Goal: Task Accomplishment & Management: Manage account settings

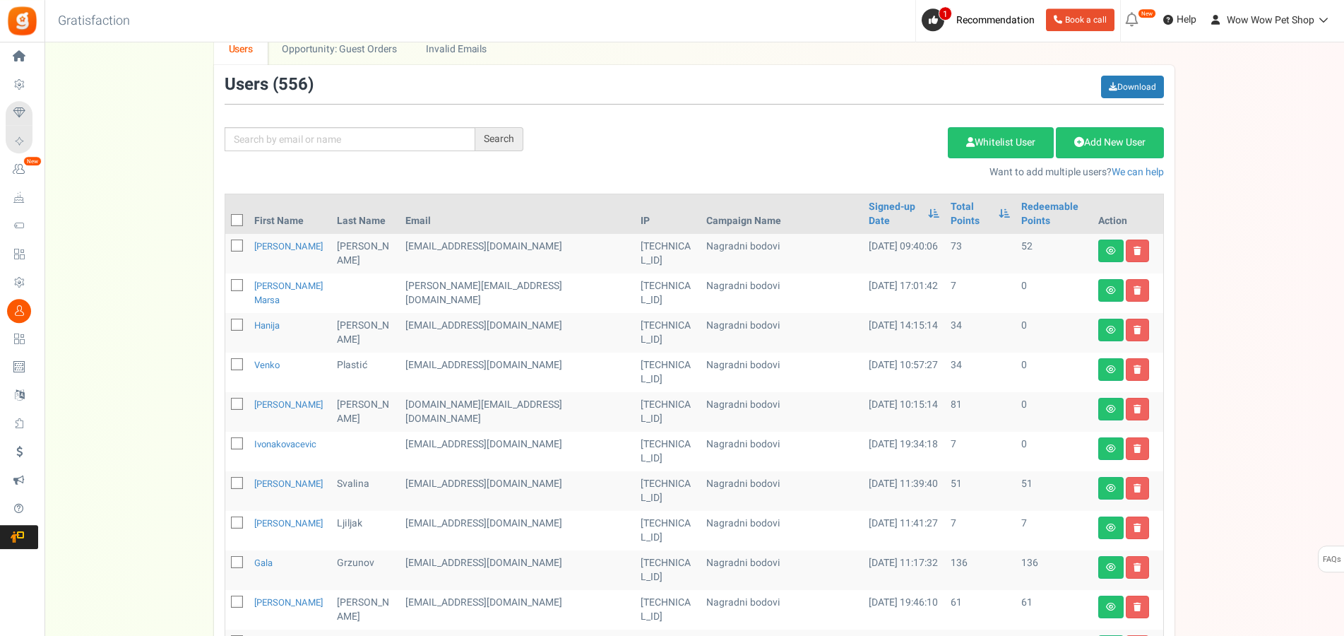
scroll to position [84, 0]
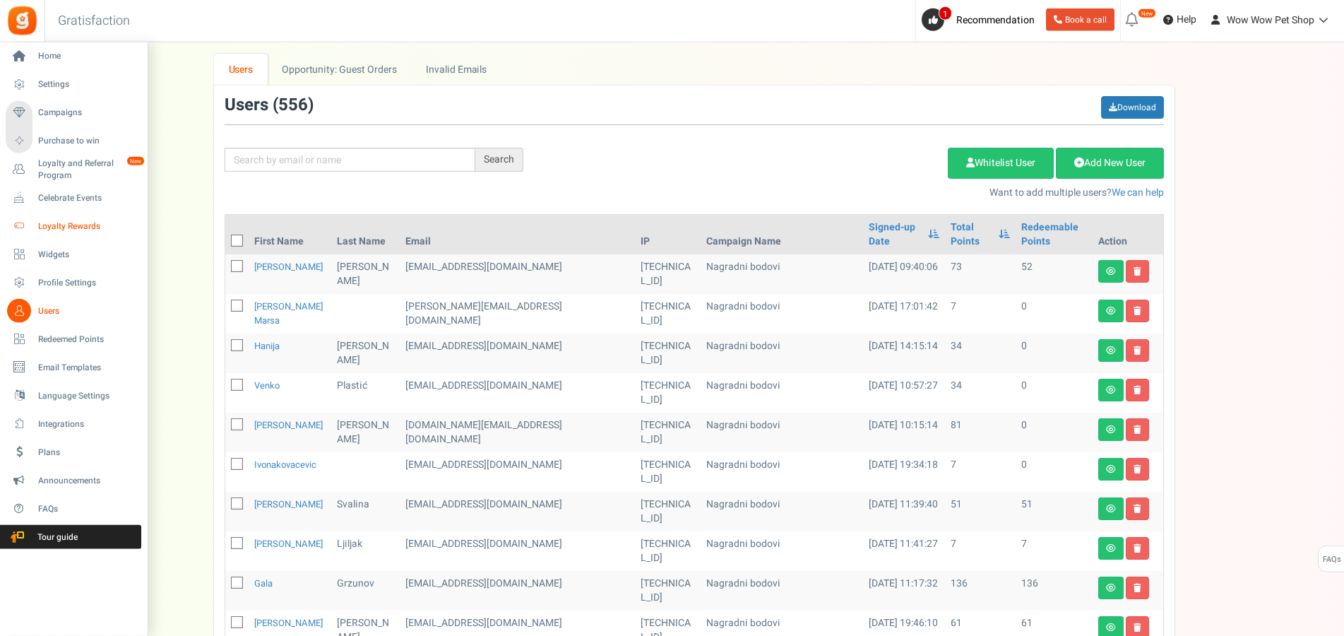
click at [62, 226] on span "Loyalty Rewards" at bounding box center [87, 226] width 99 height 12
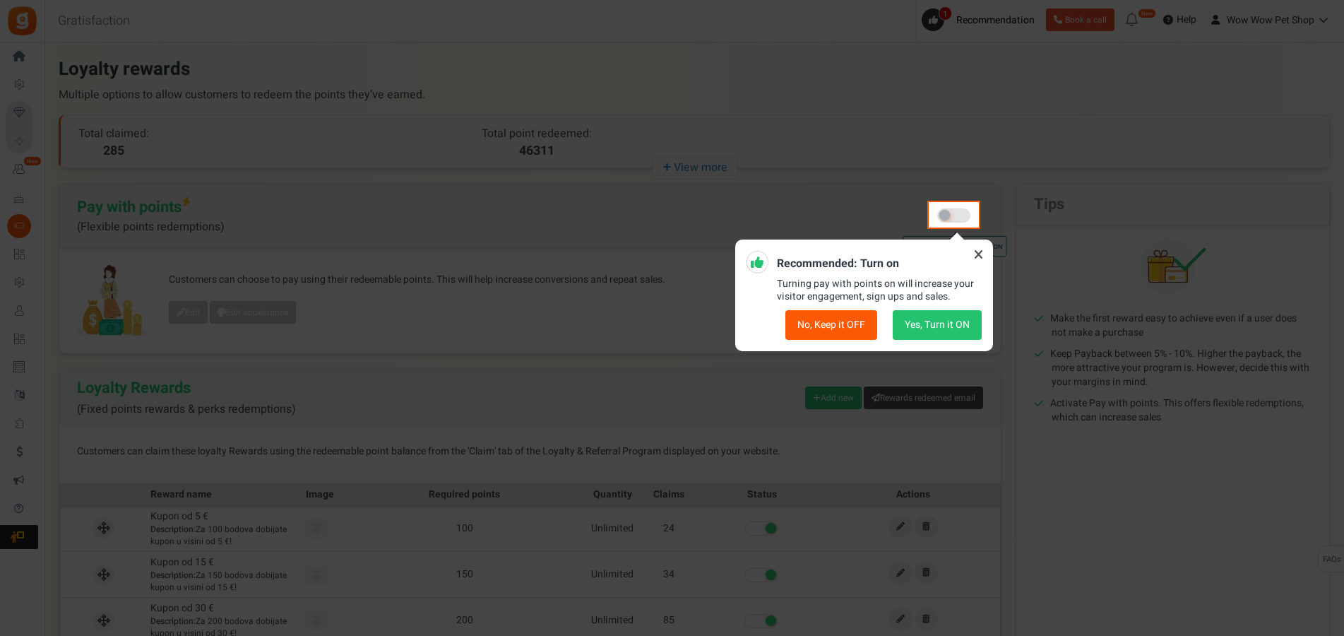
click at [975, 252] on icon at bounding box center [978, 254] width 23 height 23
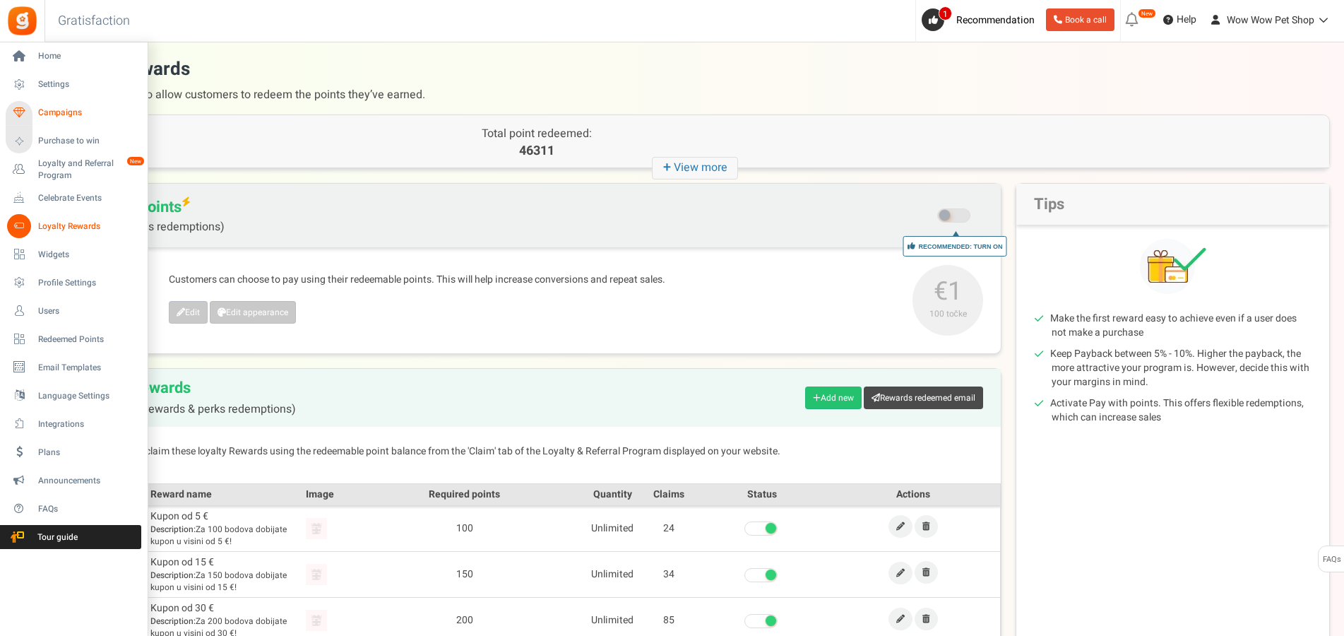
click at [52, 114] on span "Campaigns" at bounding box center [87, 113] width 99 height 12
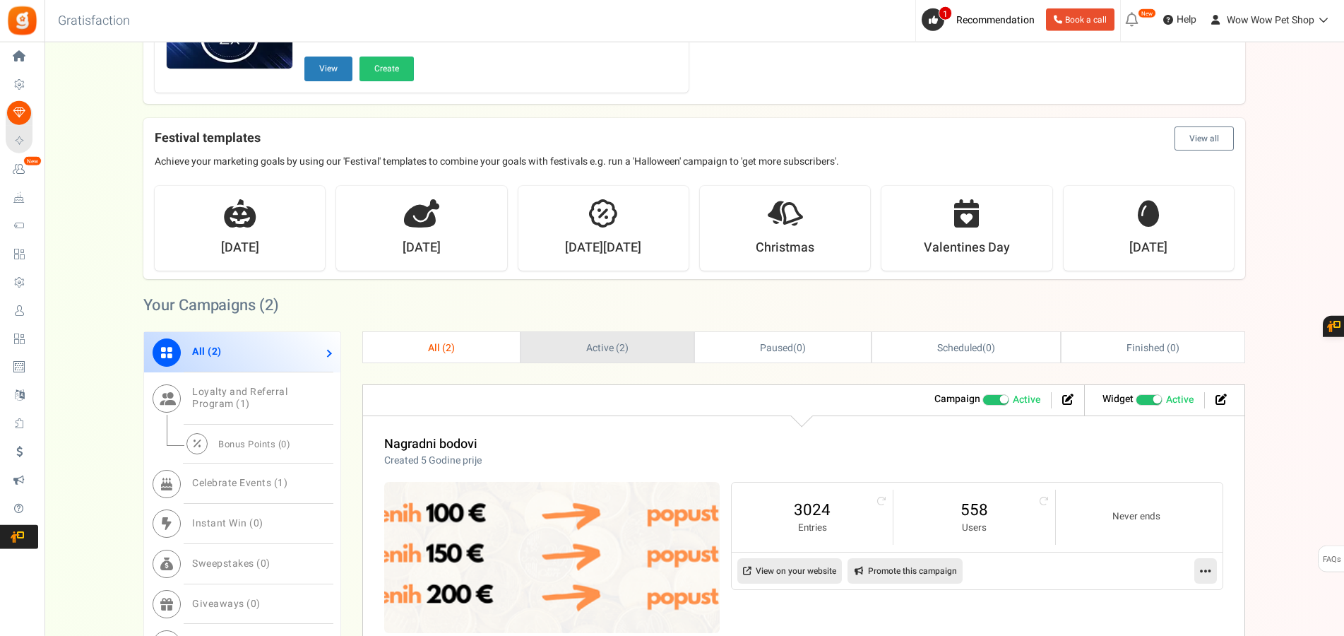
scroll to position [504, 0]
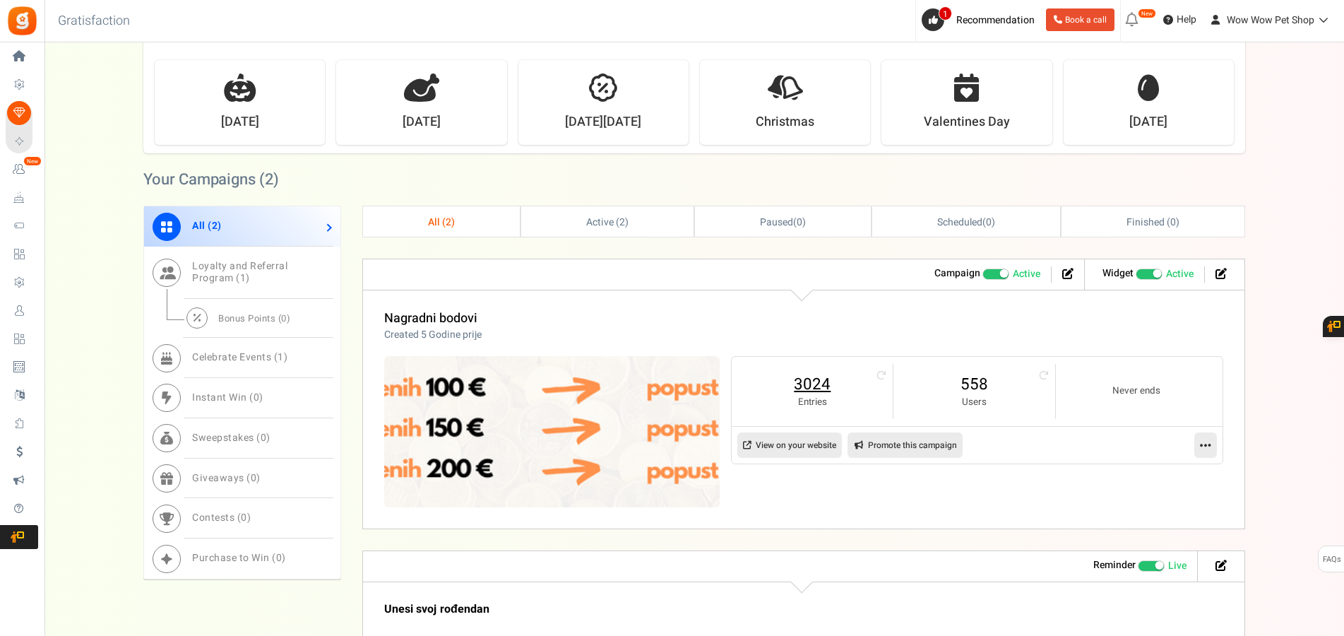
click at [792, 382] on link "3024" at bounding box center [812, 384] width 133 height 23
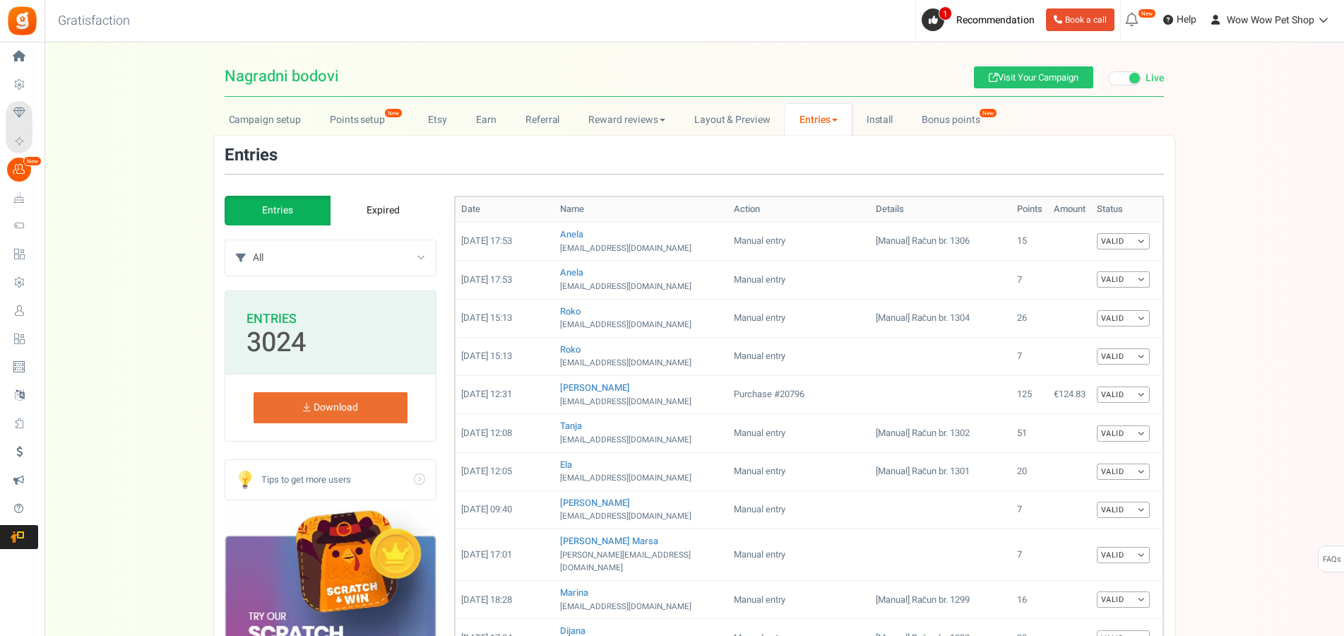
click at [253, 240] on select "All Manual entry Subscribe to our mailing list Pretplati se na našu listu promo…" at bounding box center [344, 257] width 183 height 35
select select "178816"
click option "Manual entry" at bounding box center [0, 0] width 0 height 0
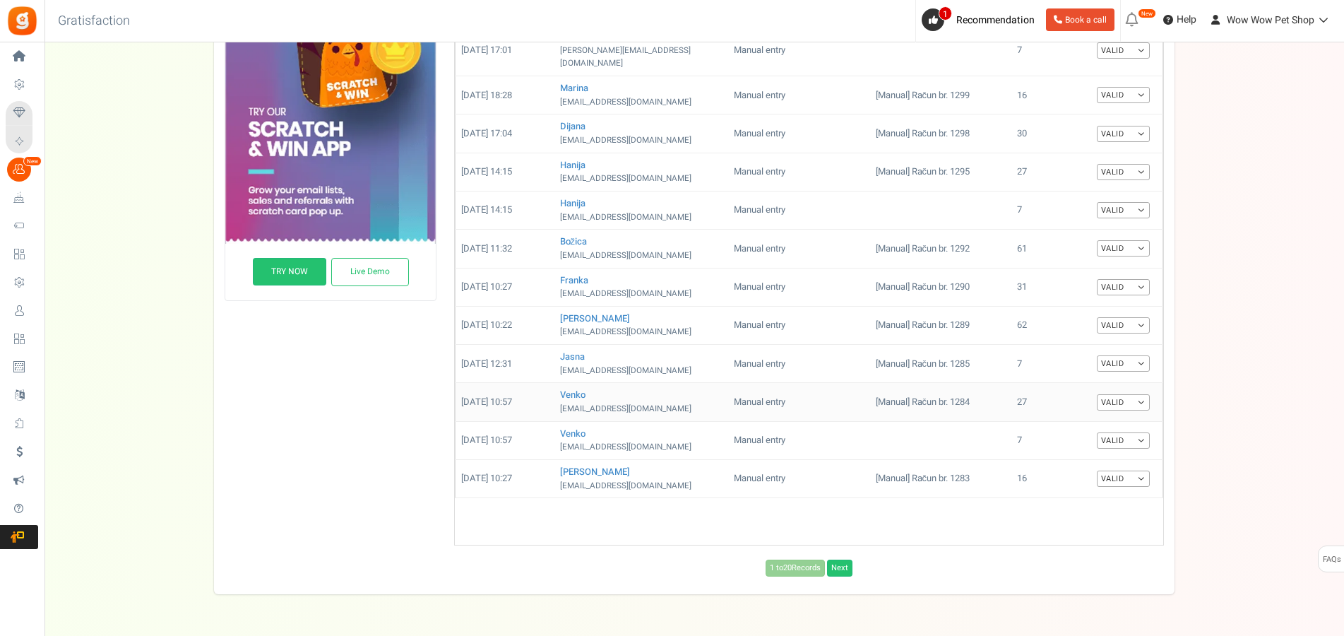
scroll to position [533, 0]
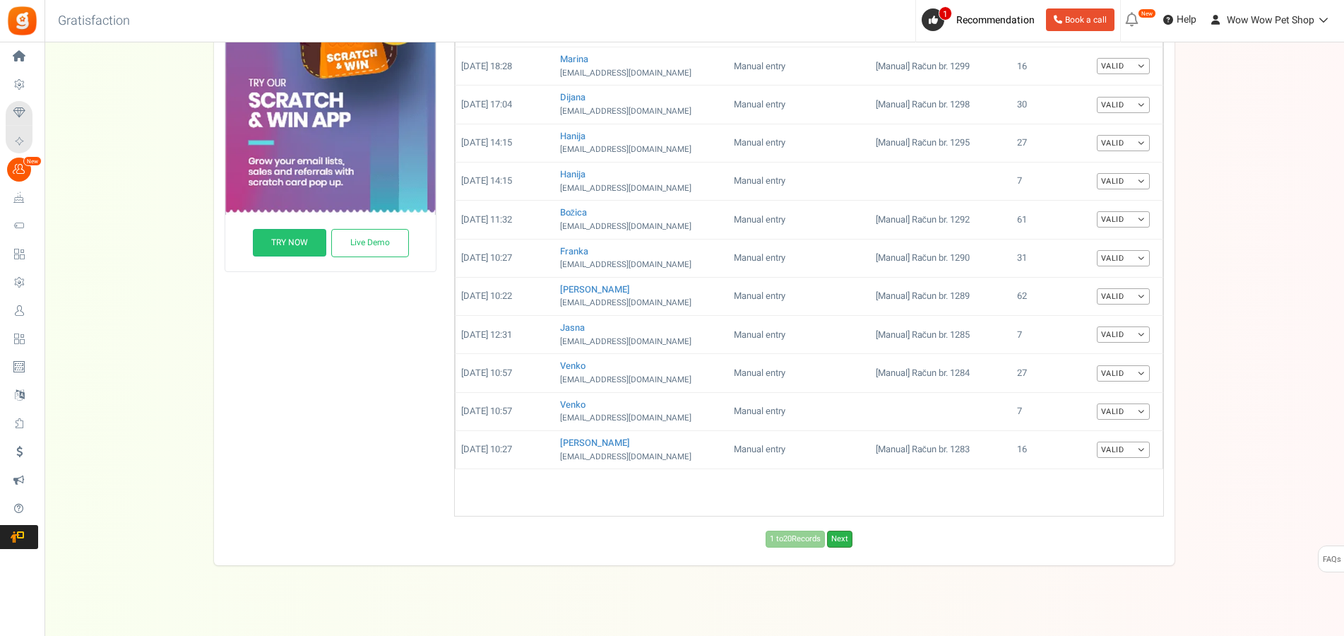
click at [849, 530] on link "Next" at bounding box center [839, 538] width 25 height 17
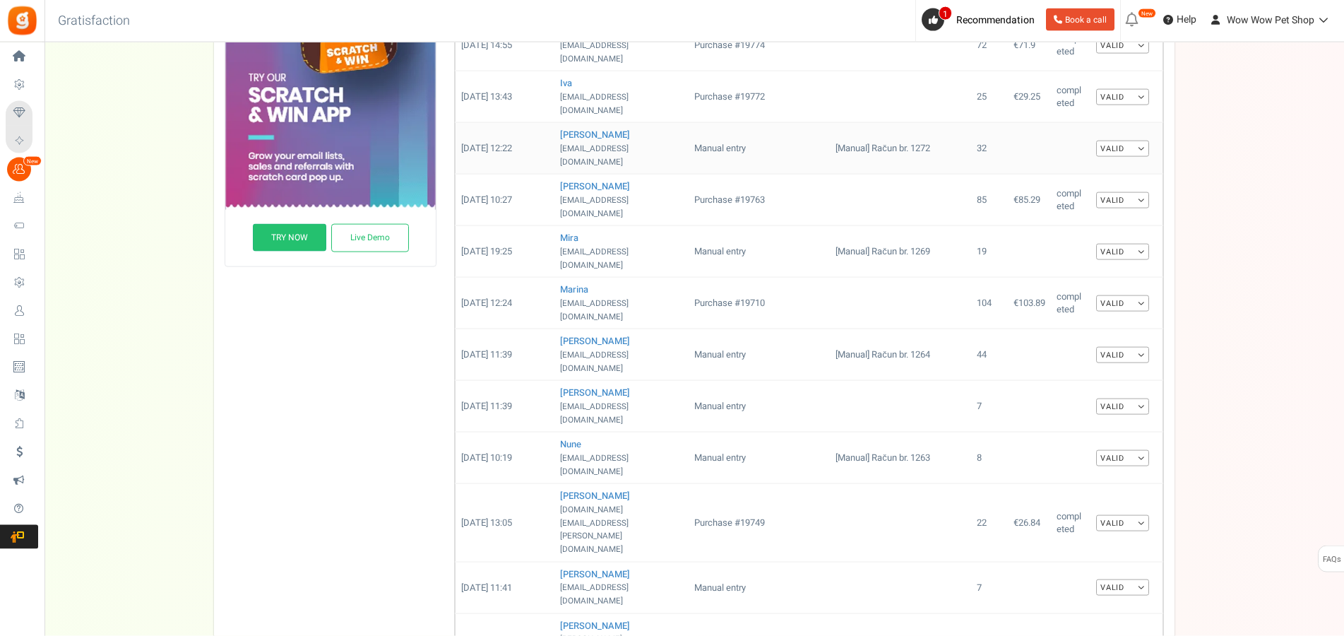
scroll to position [559, 0]
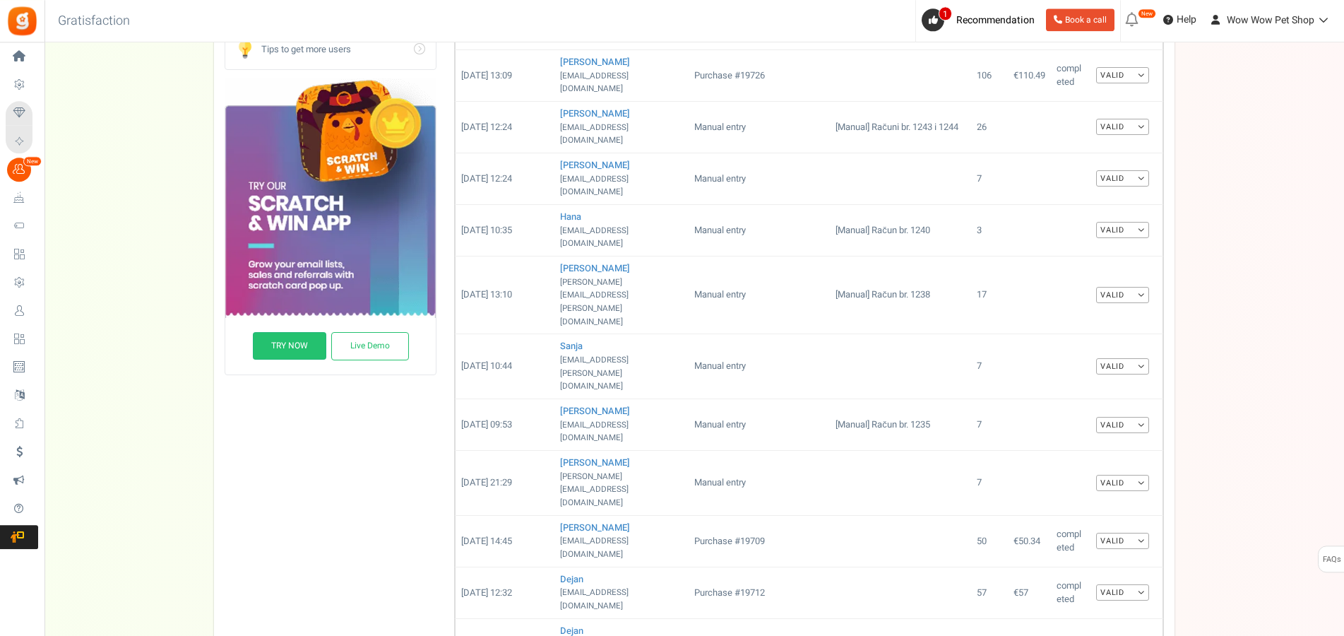
scroll to position [474, 0]
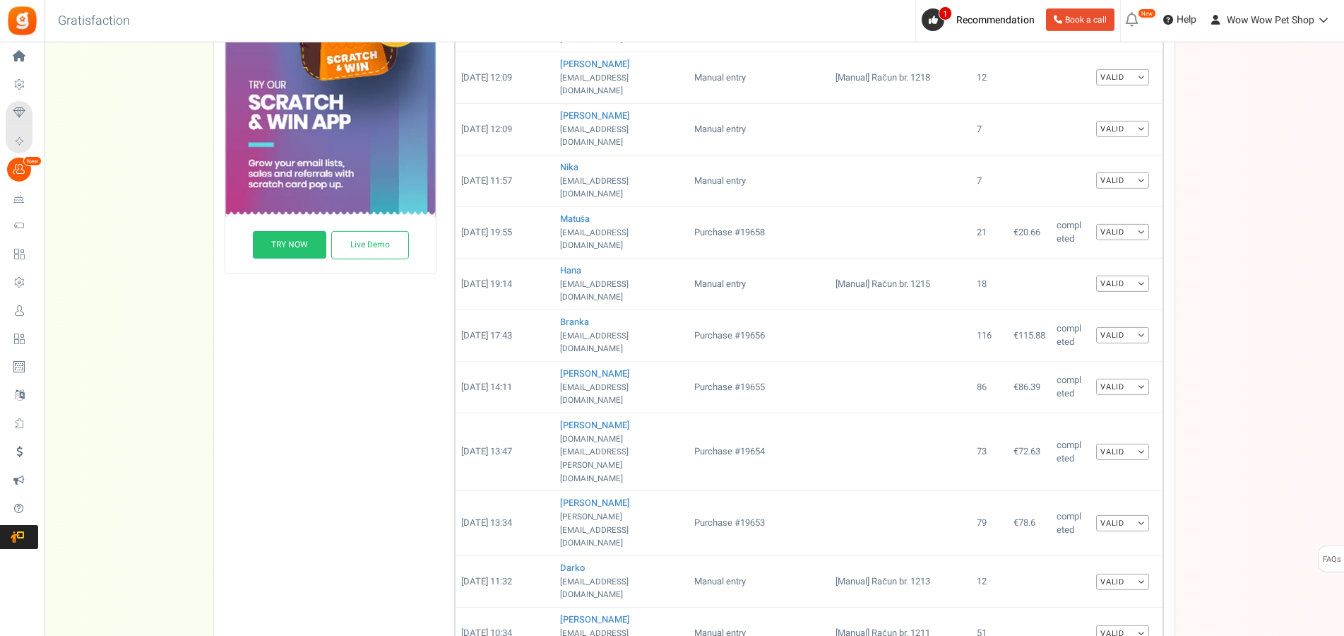
scroll to position [546, 0]
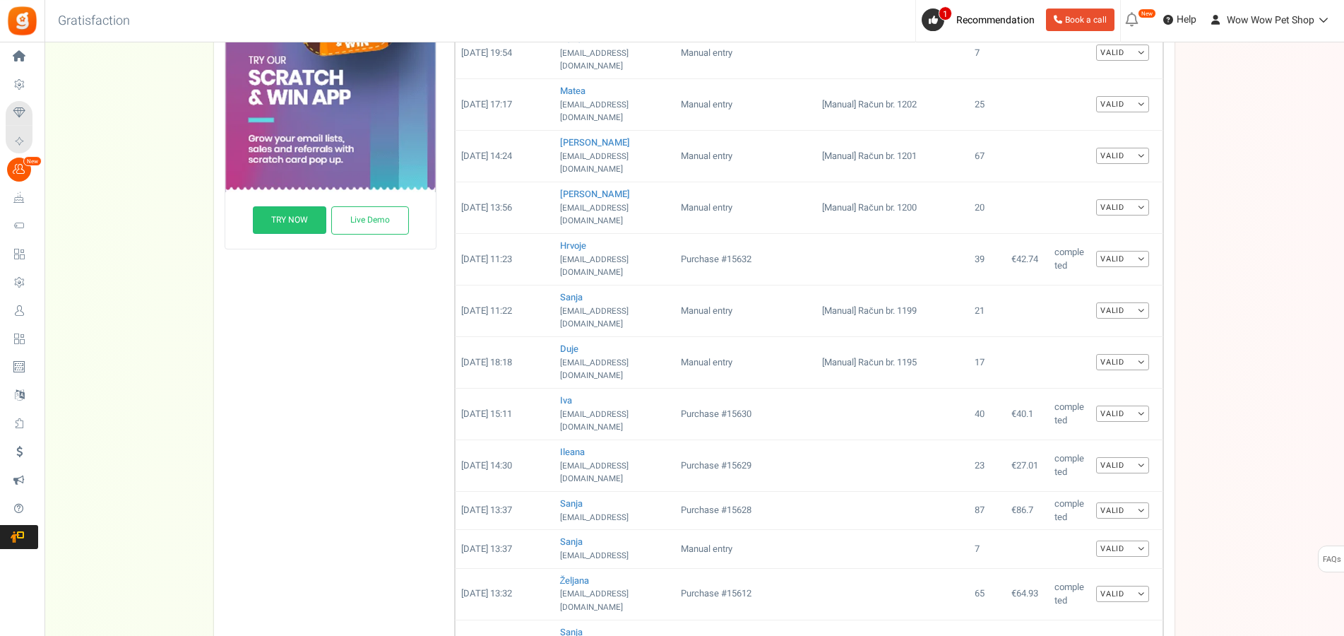
scroll to position [573, 0]
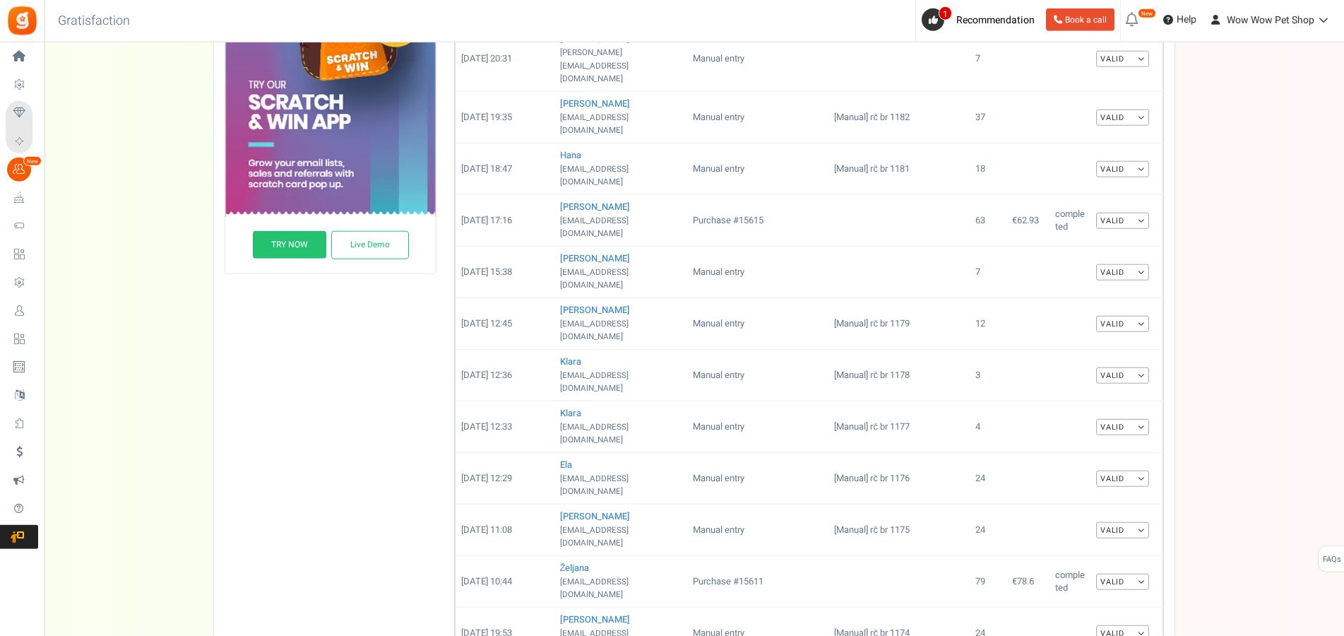
scroll to position [546, 0]
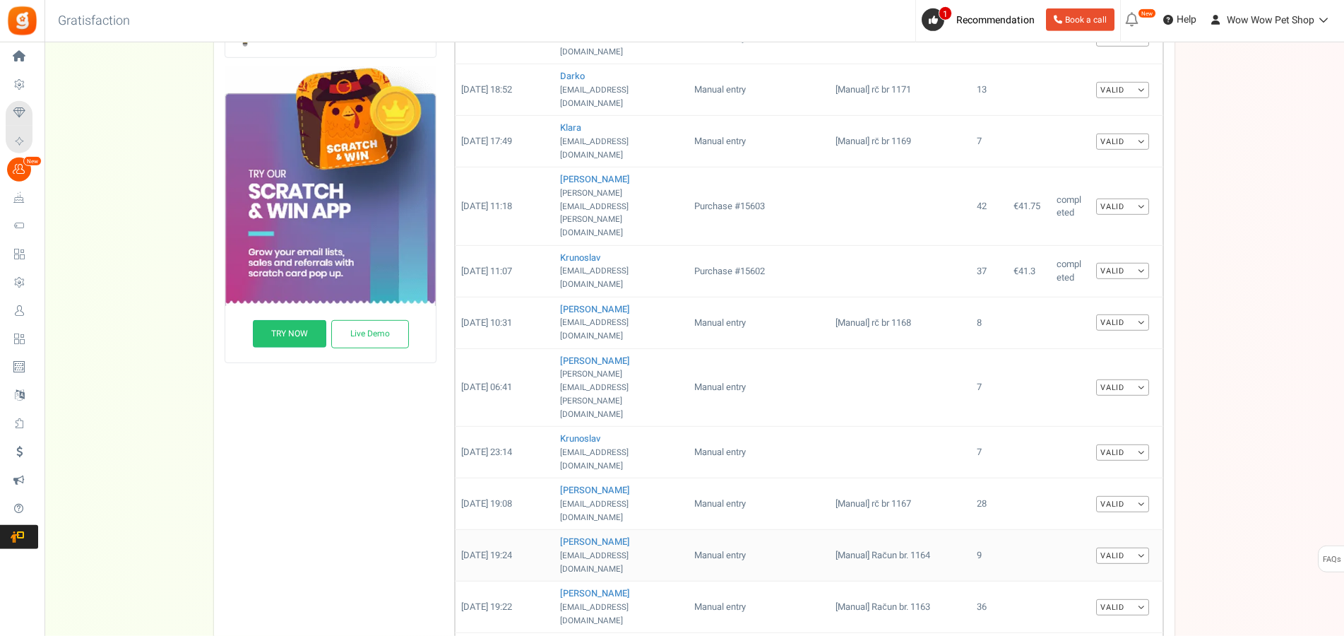
scroll to position [504, 0]
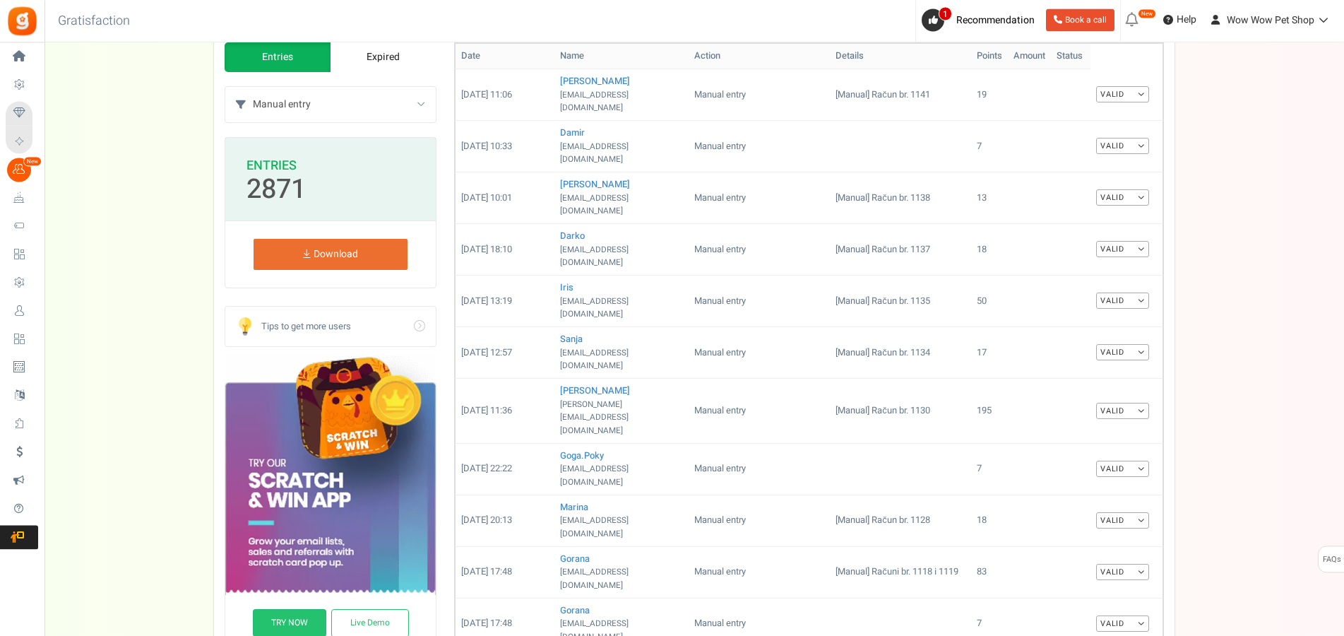
scroll to position [144, 0]
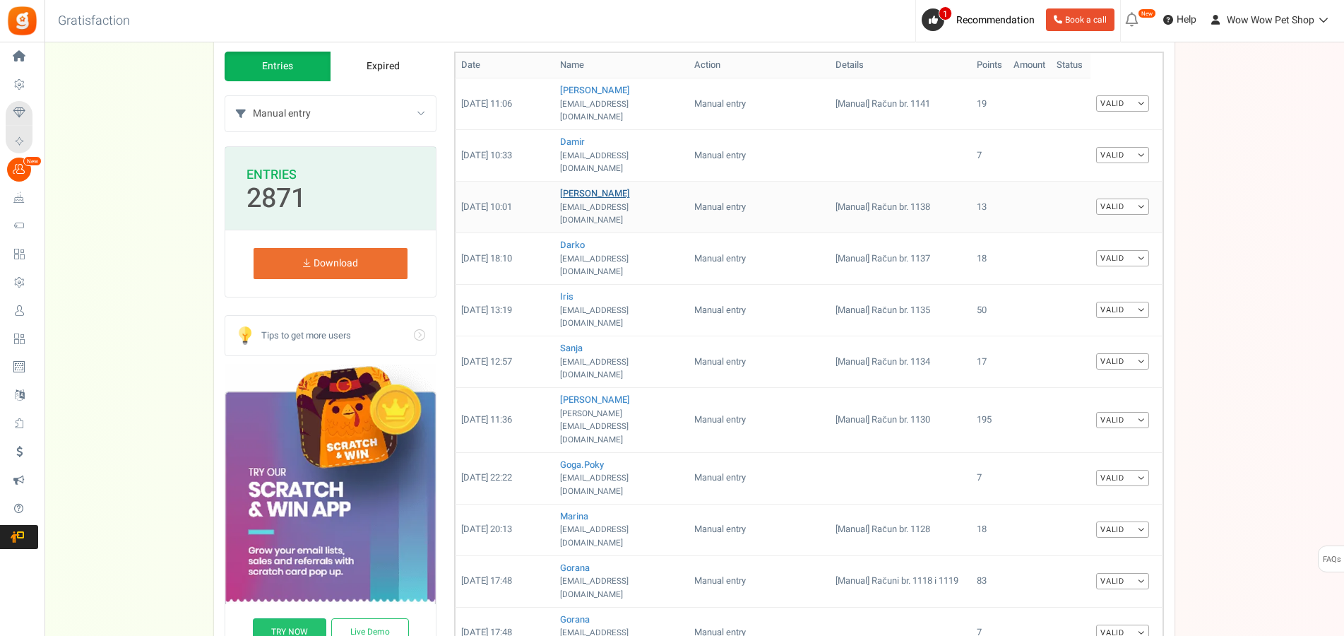
click at [578, 186] on link "[PERSON_NAME]" at bounding box center [595, 192] width 70 height 13
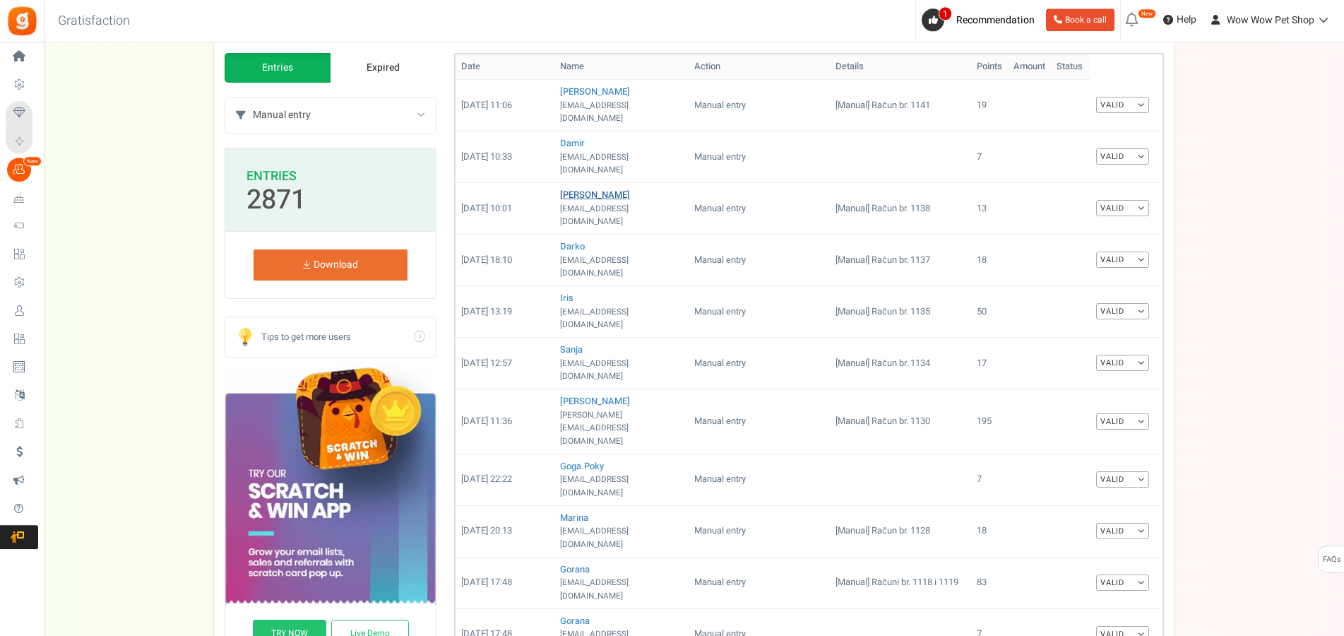
scroll to position [0, 0]
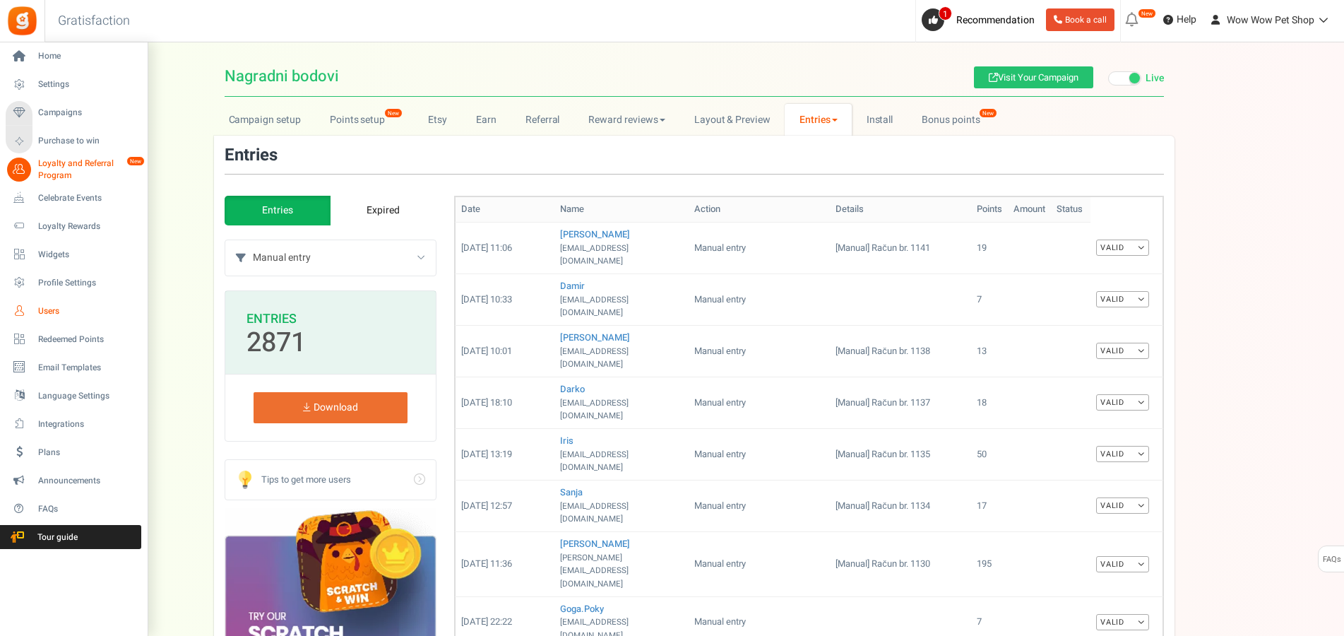
click at [54, 312] on span "Users" at bounding box center [87, 311] width 99 height 12
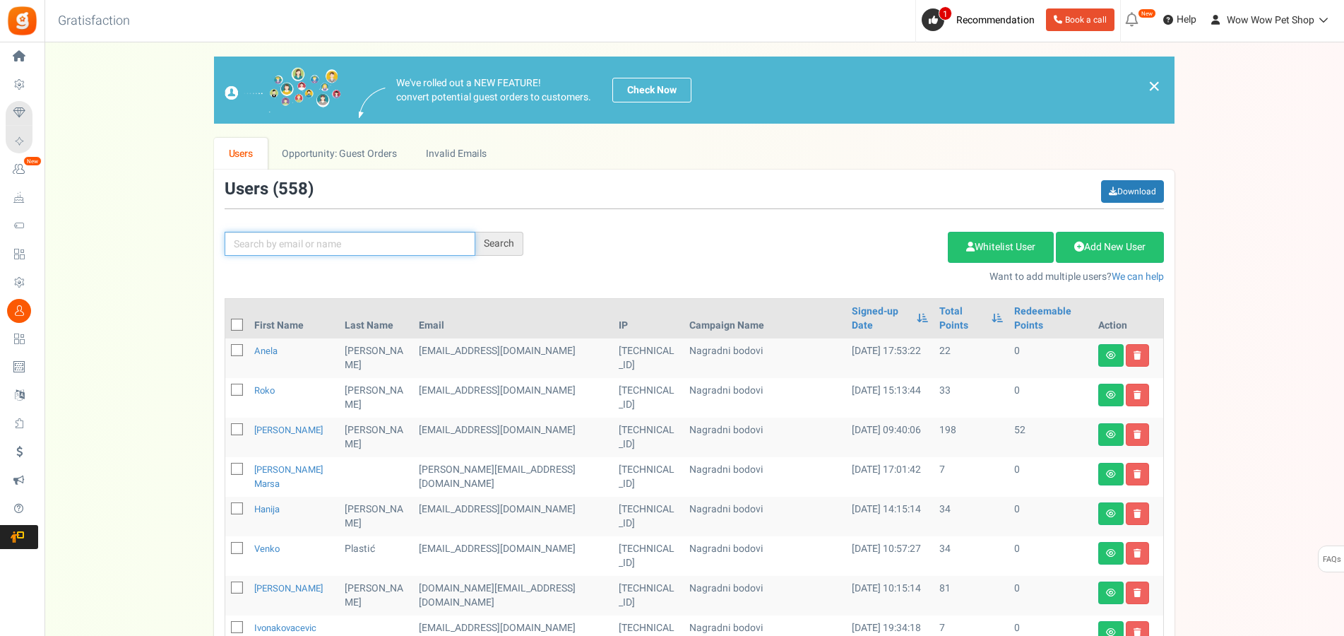
click at [404, 244] on input "text" at bounding box center [350, 244] width 251 height 24
type input "matea"
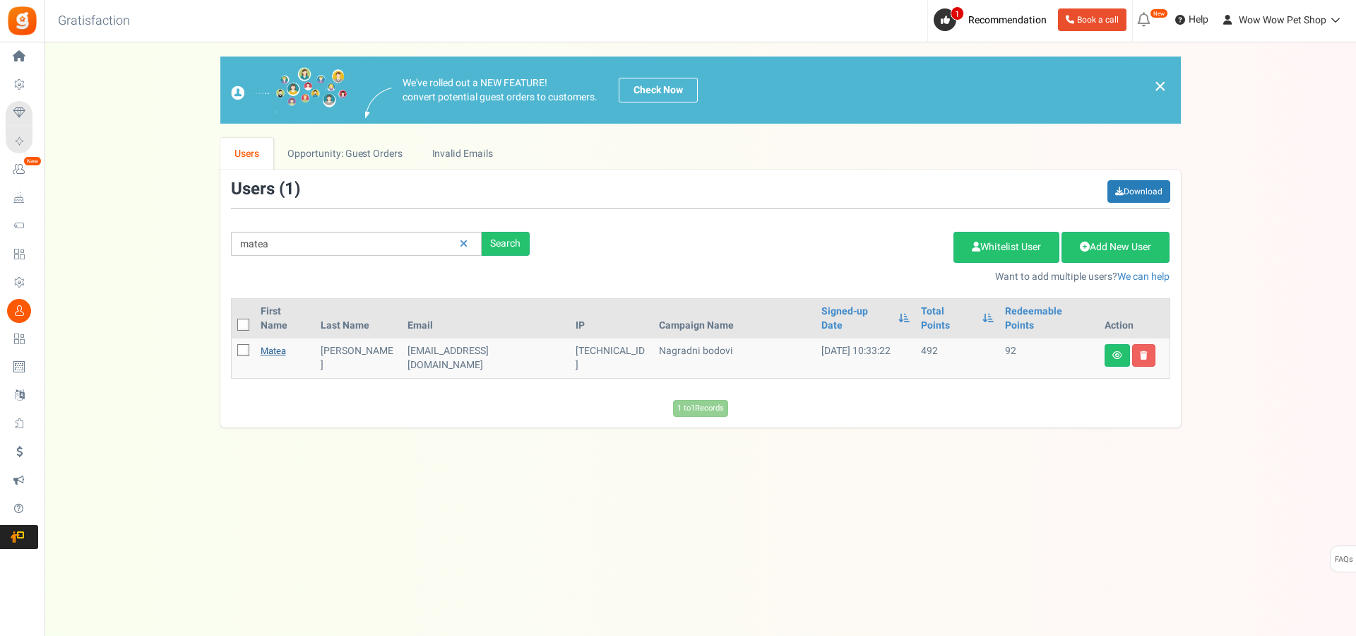
click at [281, 344] on link "Matea" at bounding box center [273, 350] width 25 height 13
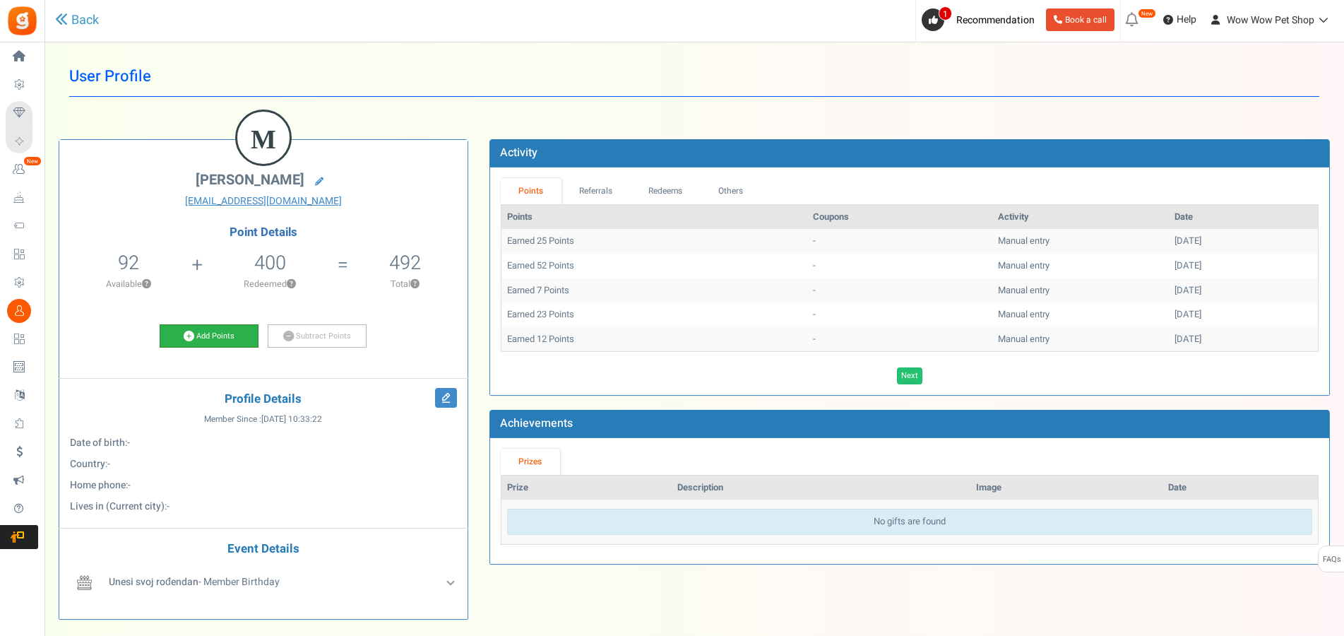
click at [237, 335] on link "Add Points" at bounding box center [209, 336] width 99 height 24
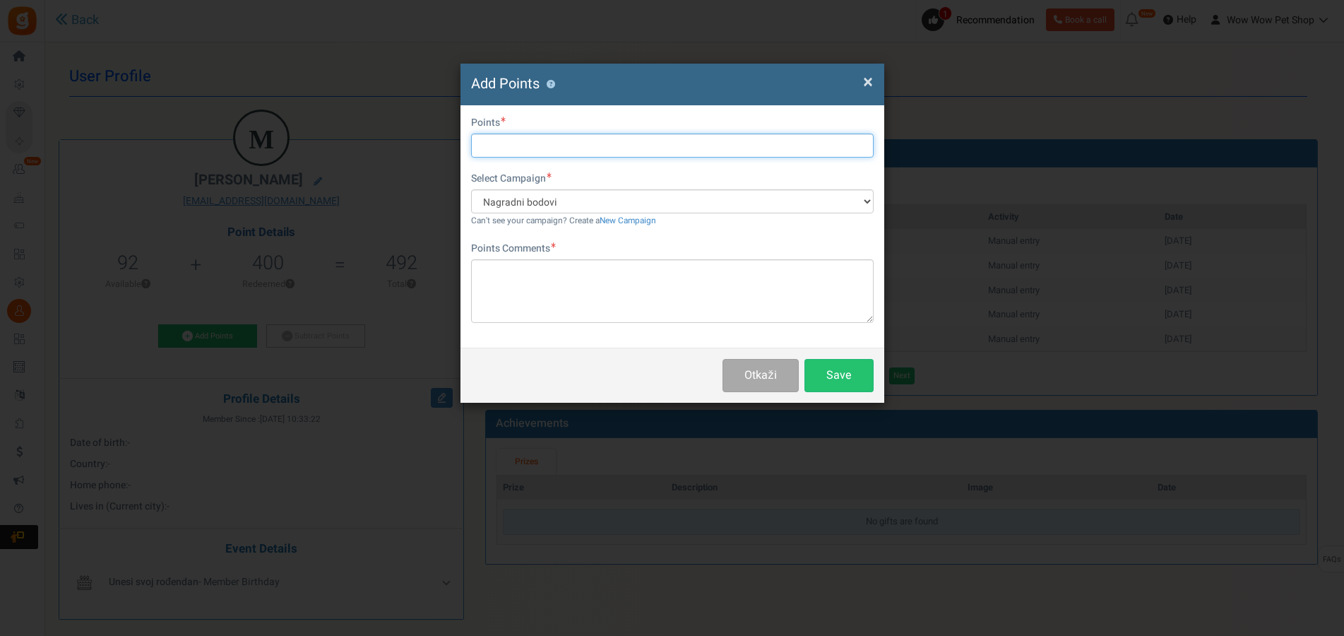
click at [547, 141] on input "text" at bounding box center [672, 145] width 403 height 24
type input "14"
click at [545, 258] on div "Points Comments Char(s) : 0 Allows basic HTML" at bounding box center [672, 282] width 403 height 81
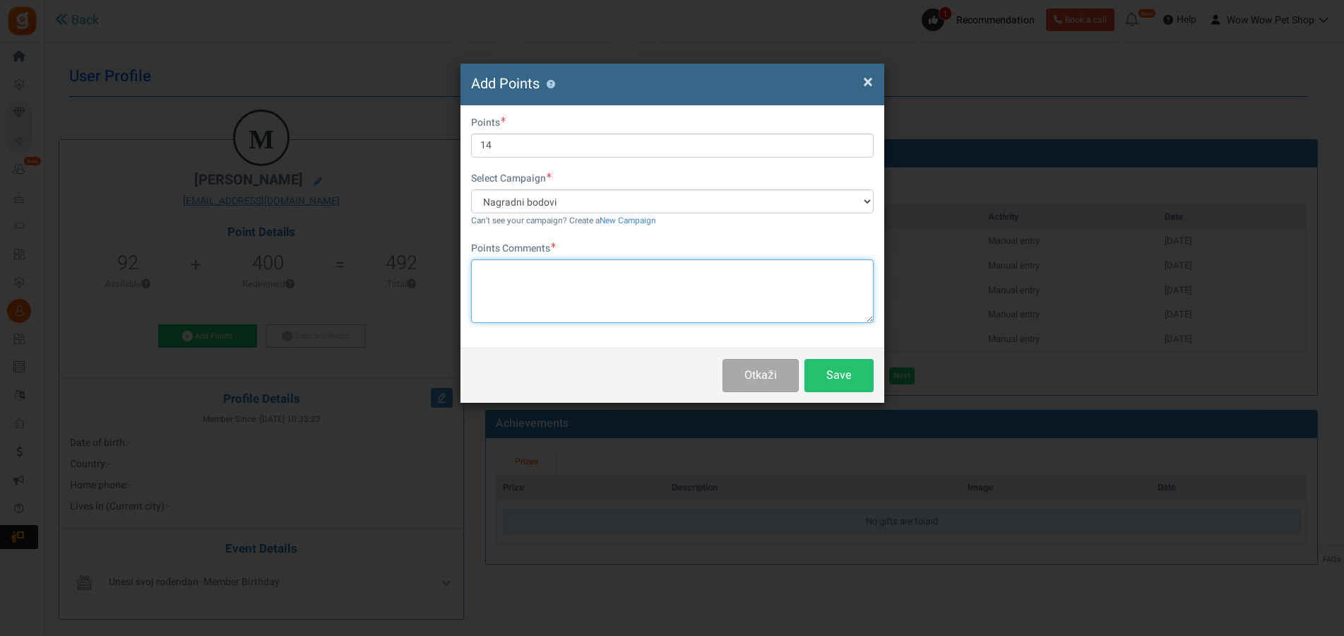
click at [549, 276] on textarea at bounding box center [672, 291] width 403 height 64
paste textarea "1308"
type textarea "Račun br. 1308"
click at [825, 388] on button "Save" at bounding box center [838, 375] width 69 height 33
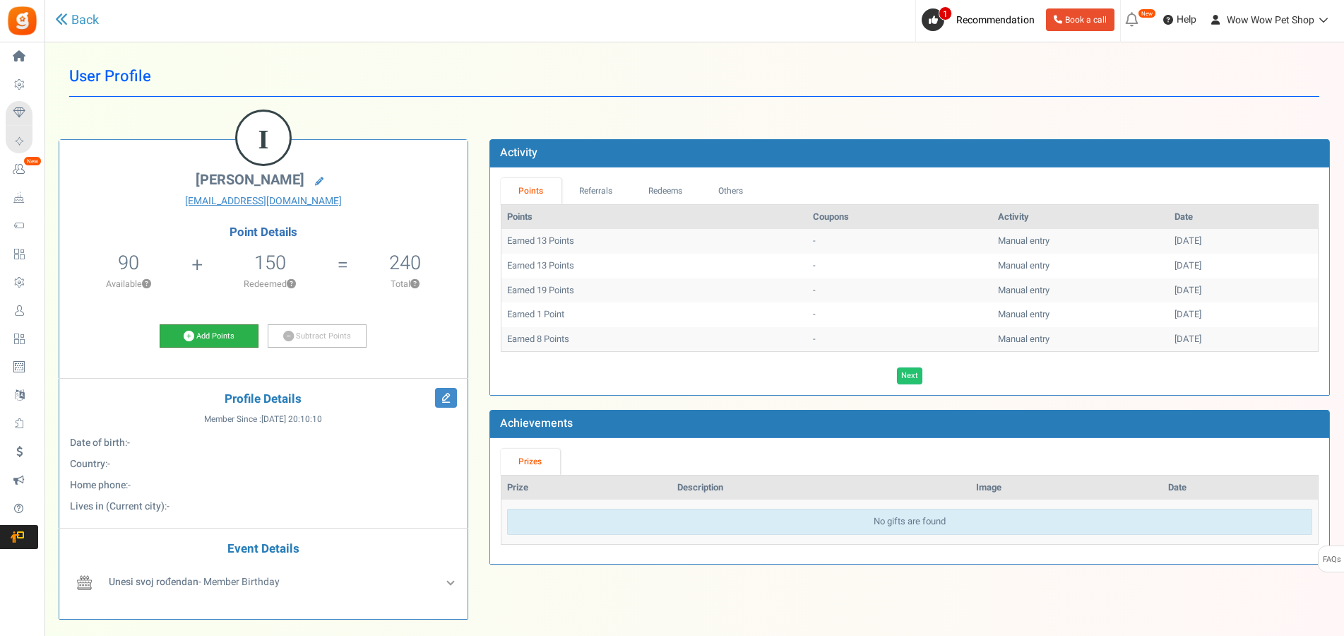
click at [232, 338] on link "Add Points" at bounding box center [209, 336] width 99 height 24
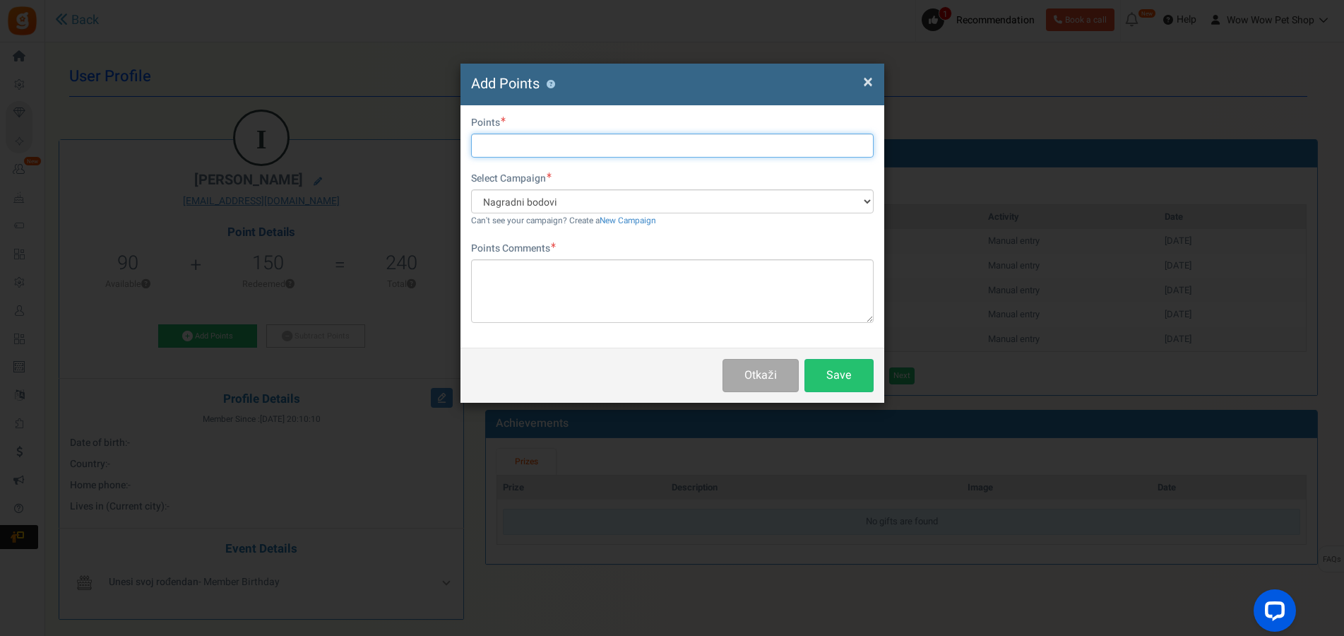
click at [566, 141] on input "text" at bounding box center [672, 145] width 403 height 24
type input "33"
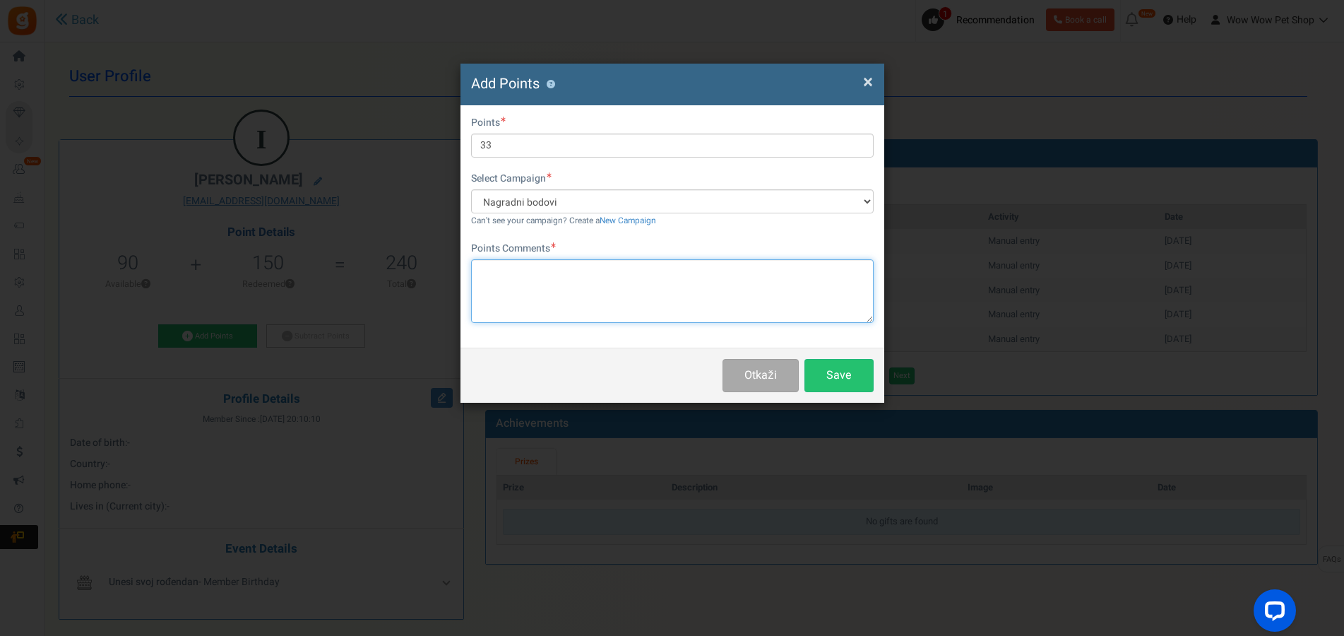
click at [613, 287] on textarea at bounding box center [672, 291] width 403 height 64
type textarea "Račun br. 1307"
click at [829, 369] on button "Save" at bounding box center [838, 375] width 69 height 33
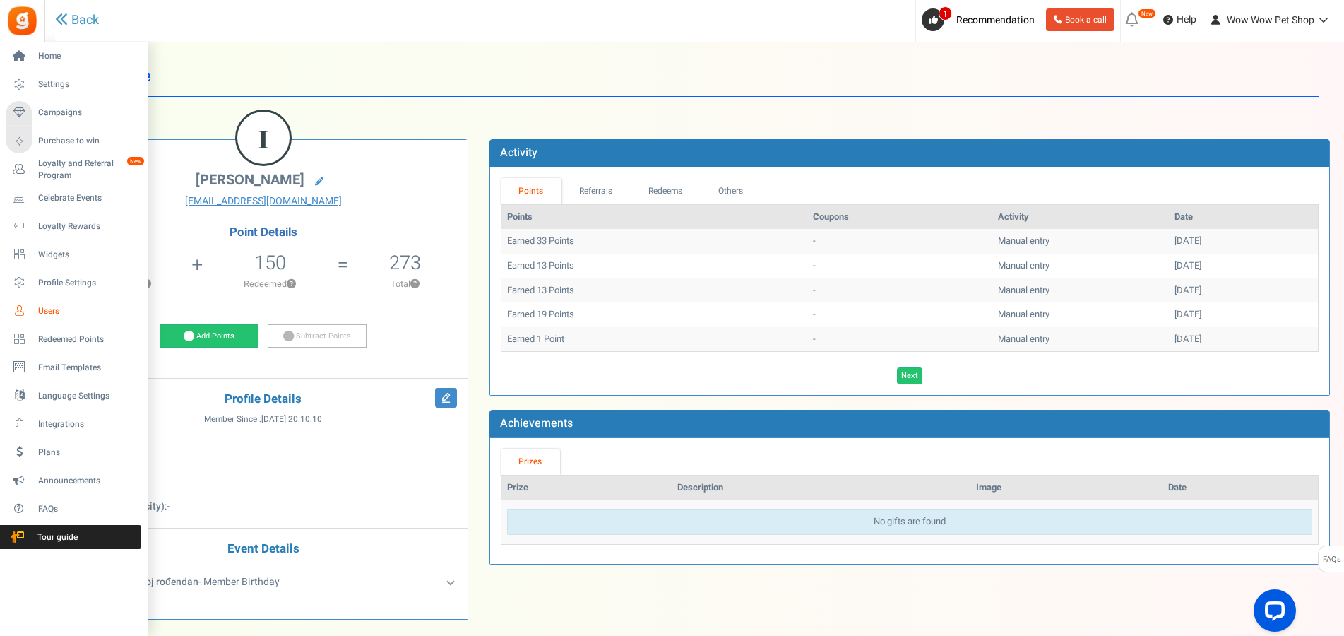
click at [37, 308] on link "Users" at bounding box center [74, 311] width 136 height 24
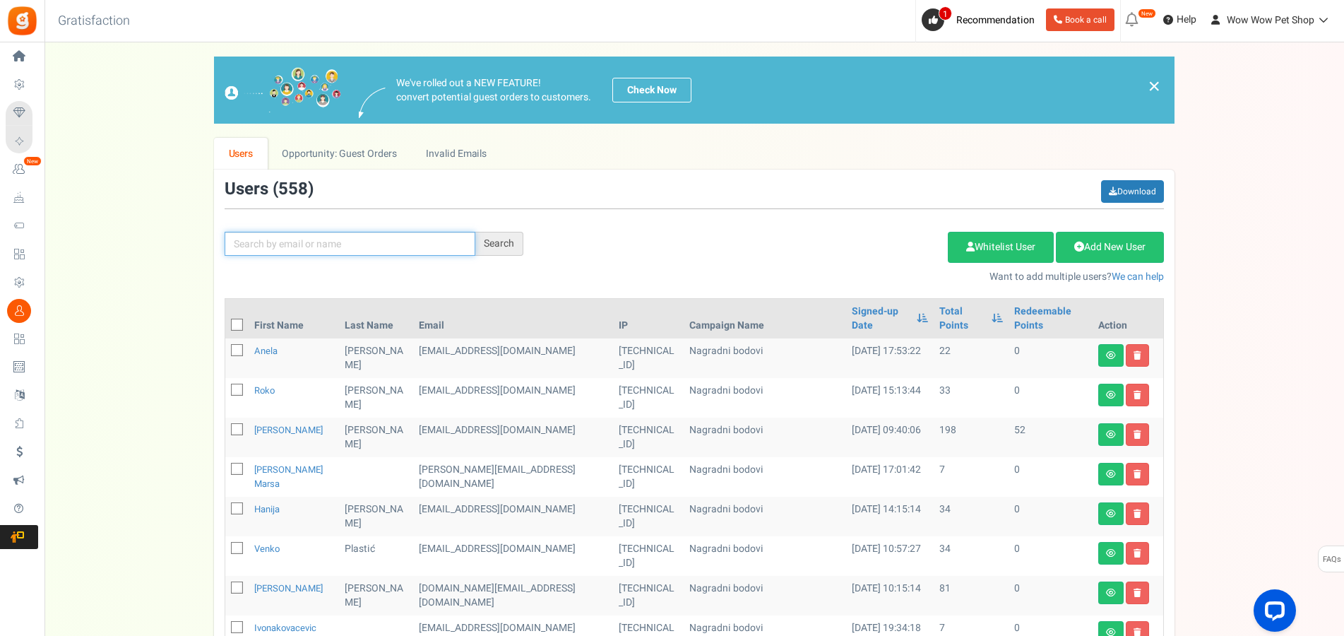
click at [422, 246] on input "text" at bounding box center [350, 244] width 251 height 24
